Goal: Check status: Check status

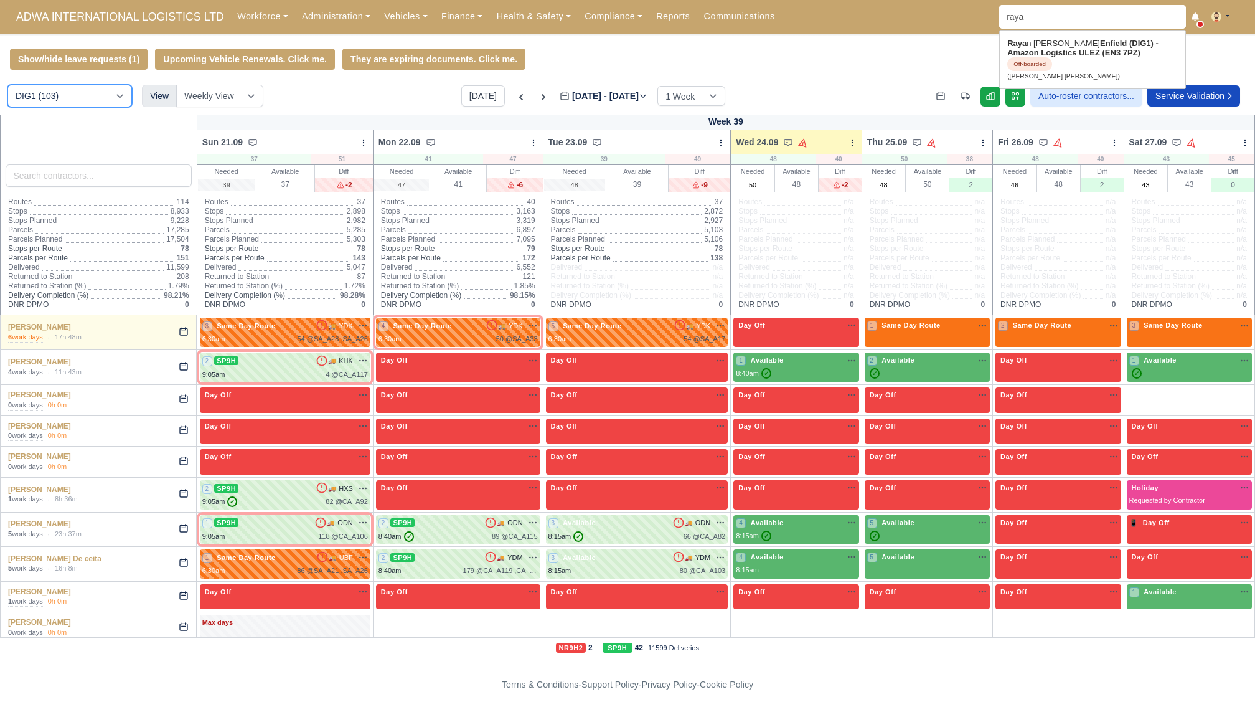
click at [50, 100] on select "DIG1 (103) DHW1 (54)" at bounding box center [69, 96] width 125 height 22
click at [7, 85] on select "DIG1 (103) DHW1 (54)" at bounding box center [69, 96] width 125 height 22
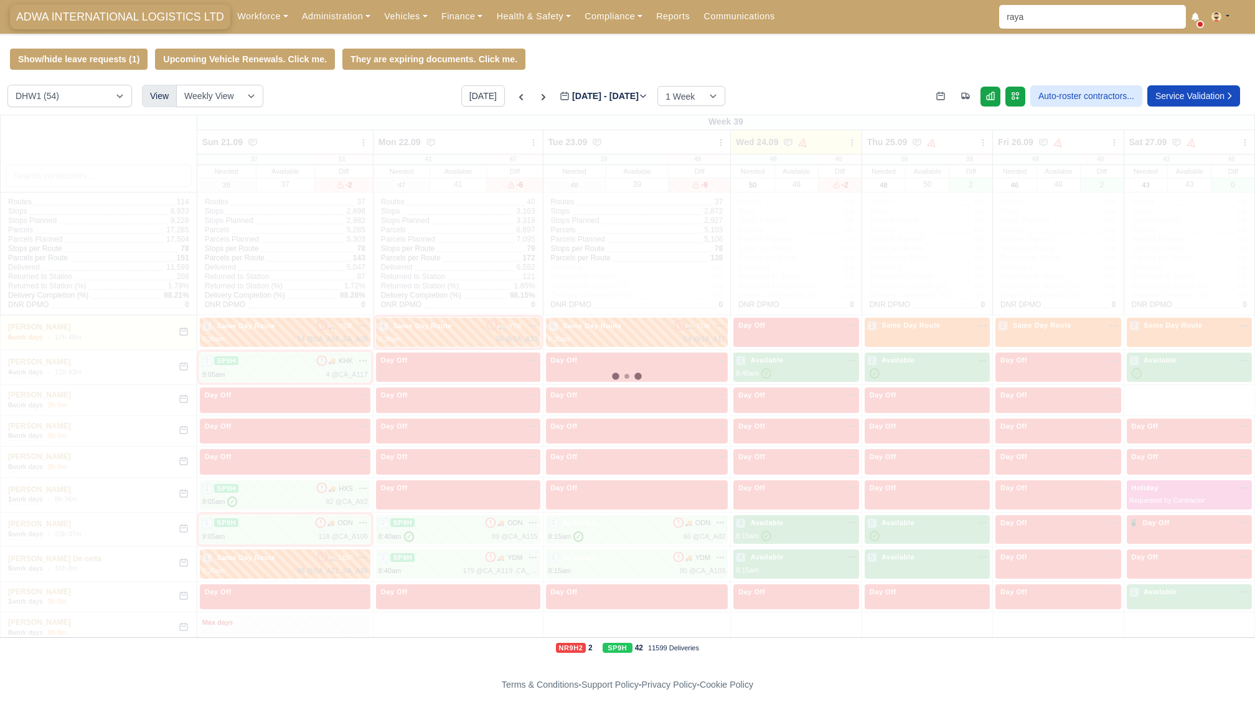
select select "2"
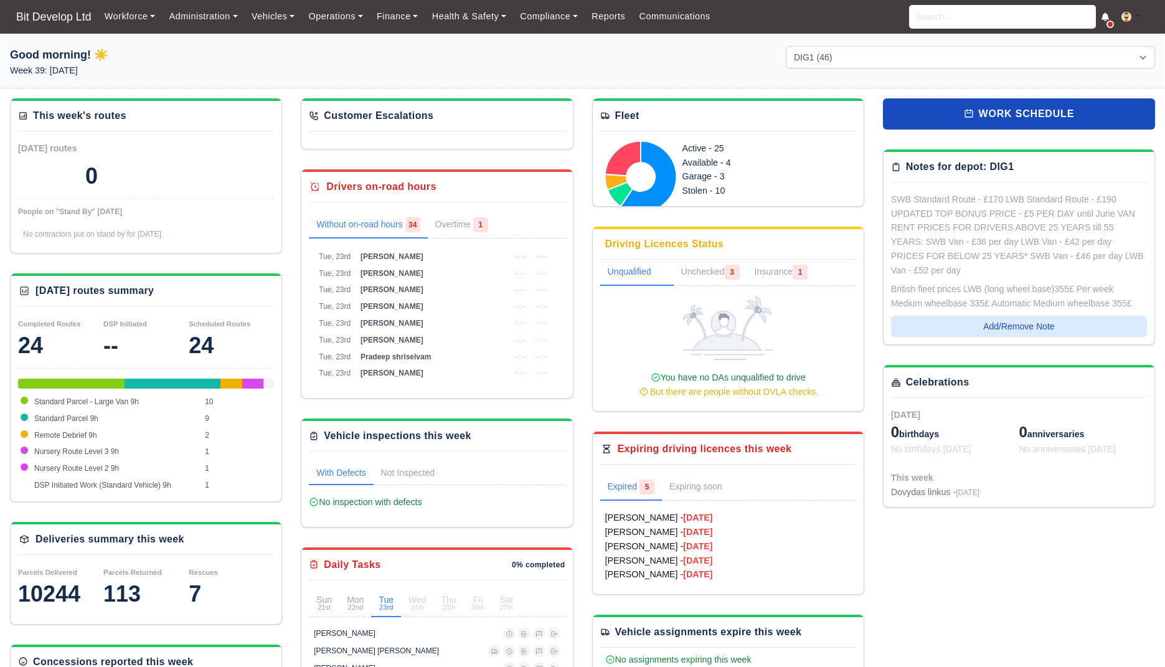
select select "2"
click at [907, 102] on link "work schedule" at bounding box center [1019, 113] width 272 height 31
